Goal: Information Seeking & Learning: Understand process/instructions

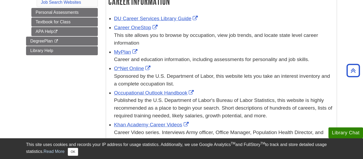
scroll to position [42, 0]
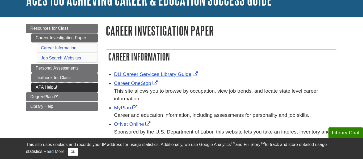
click at [48, 89] on link "APA Help This link opens in a new window" at bounding box center [64, 87] width 66 height 9
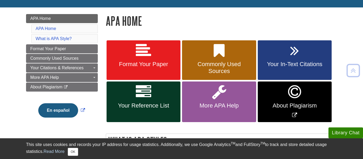
scroll to position [68, 0]
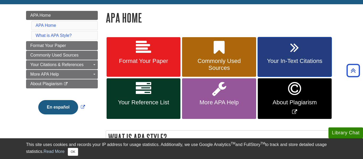
click at [276, 49] on link "Your In-Text Citations" at bounding box center [294, 57] width 74 height 40
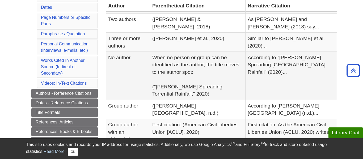
scroll to position [157, 0]
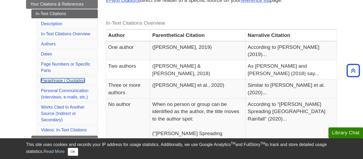
click at [81, 81] on link "Paraphrase / Quotation" at bounding box center [63, 80] width 44 height 5
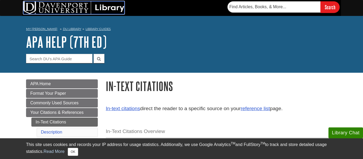
click at [73, 10] on img at bounding box center [73, 7] width 101 height 13
